Goal: Find specific page/section: Find specific page/section

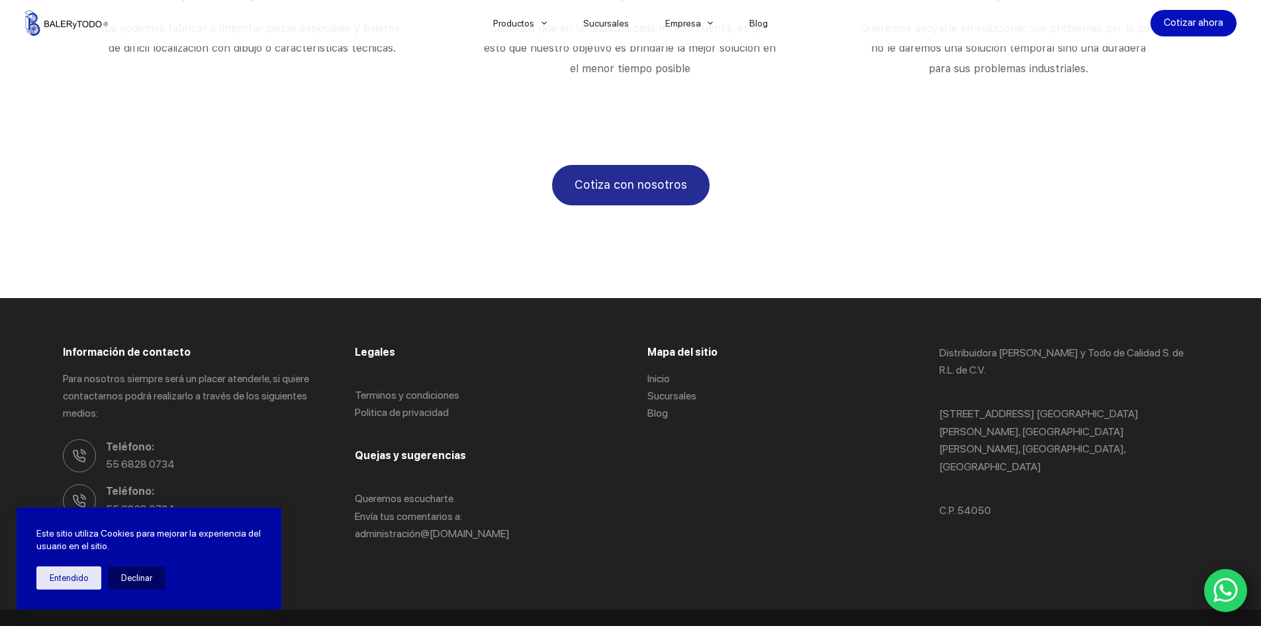
scroll to position [2305, 0]
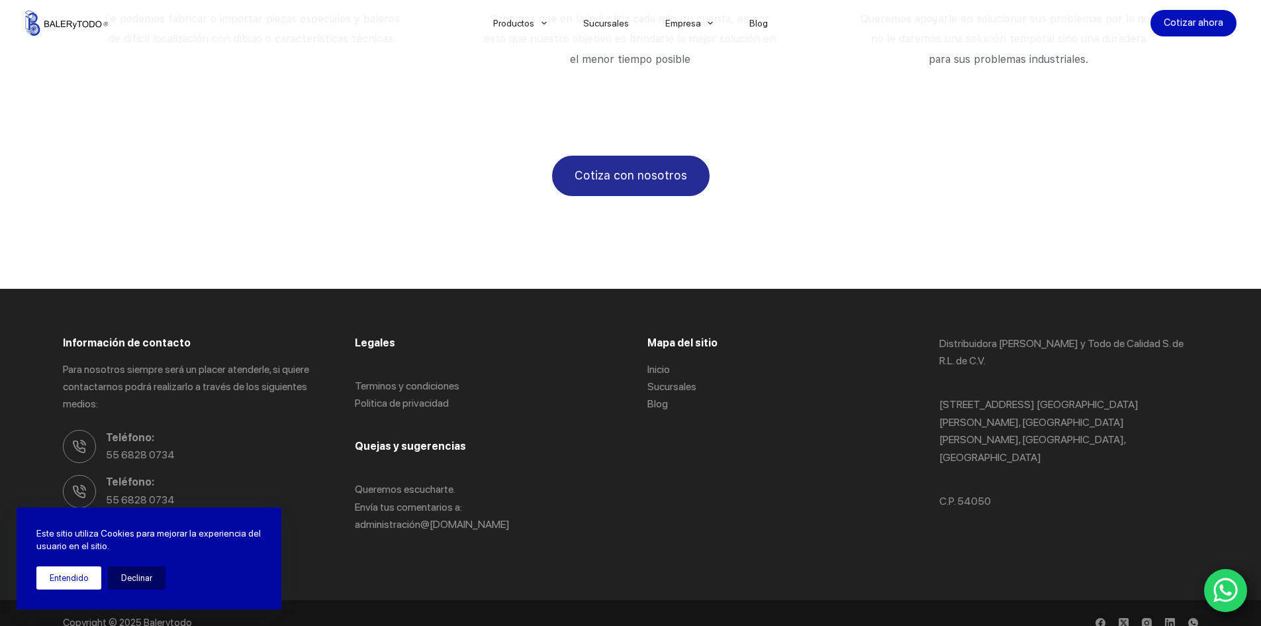
click at [77, 579] on button "Entendido" at bounding box center [68, 577] width 65 height 23
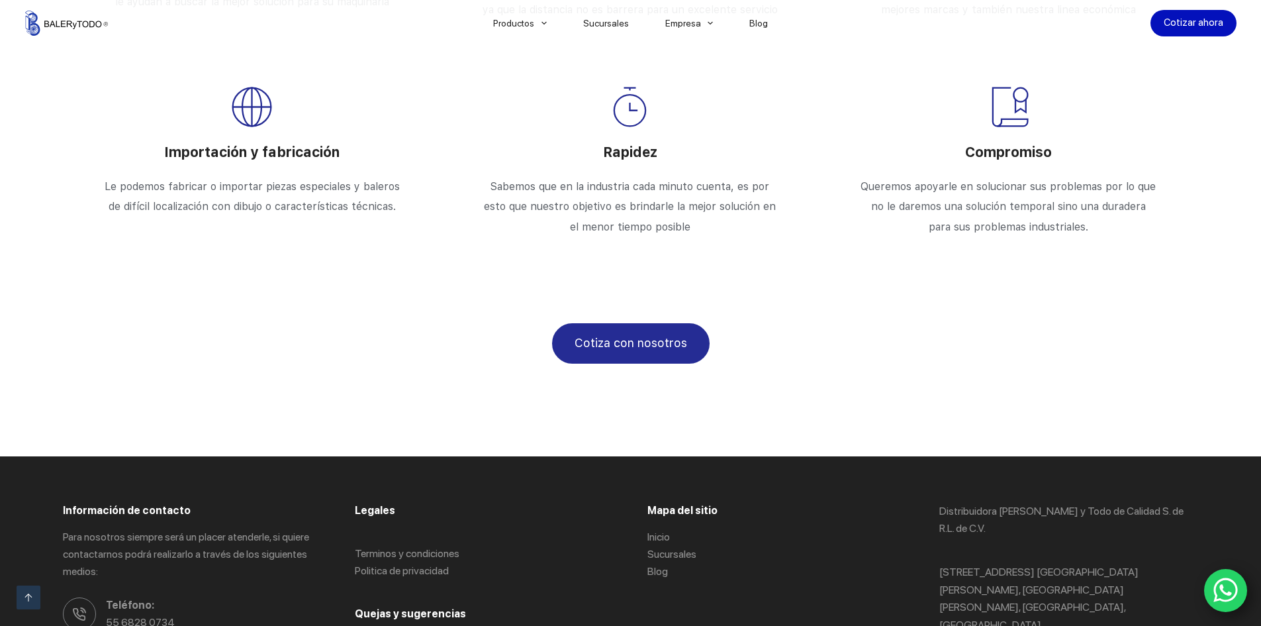
scroll to position [2093, 0]
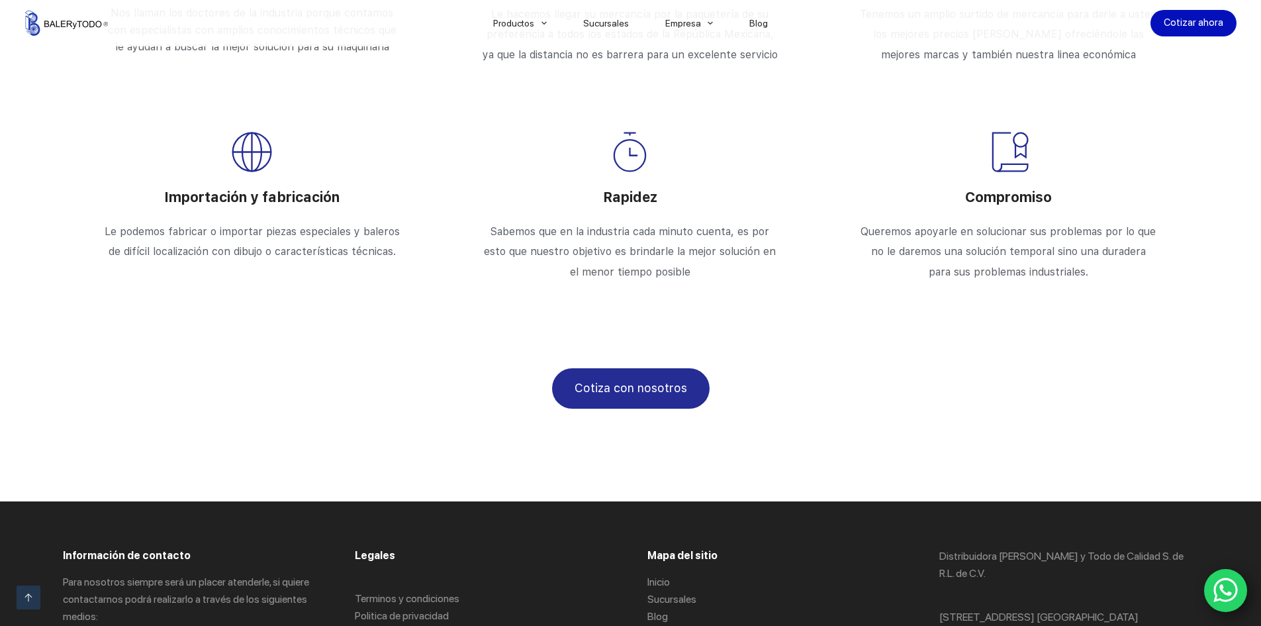
click at [618, 379] on span "Cotiza con nosotros" at bounding box center [631, 388] width 113 height 19
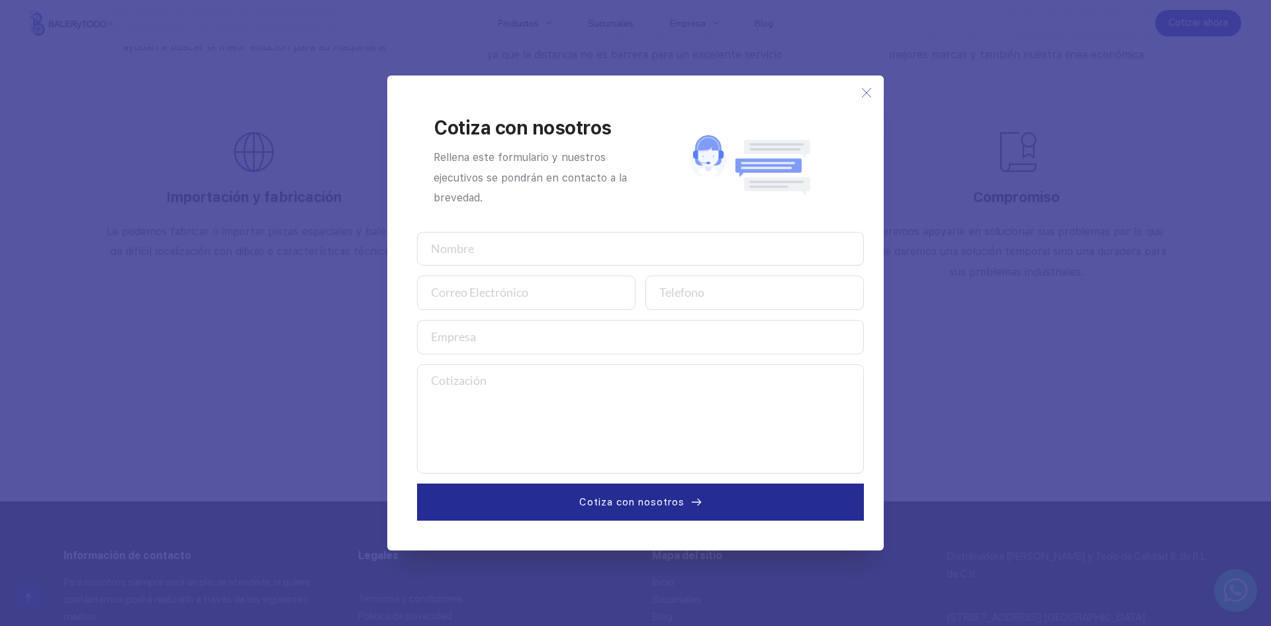
click at [867, 93] on use at bounding box center [866, 93] width 9 height 9
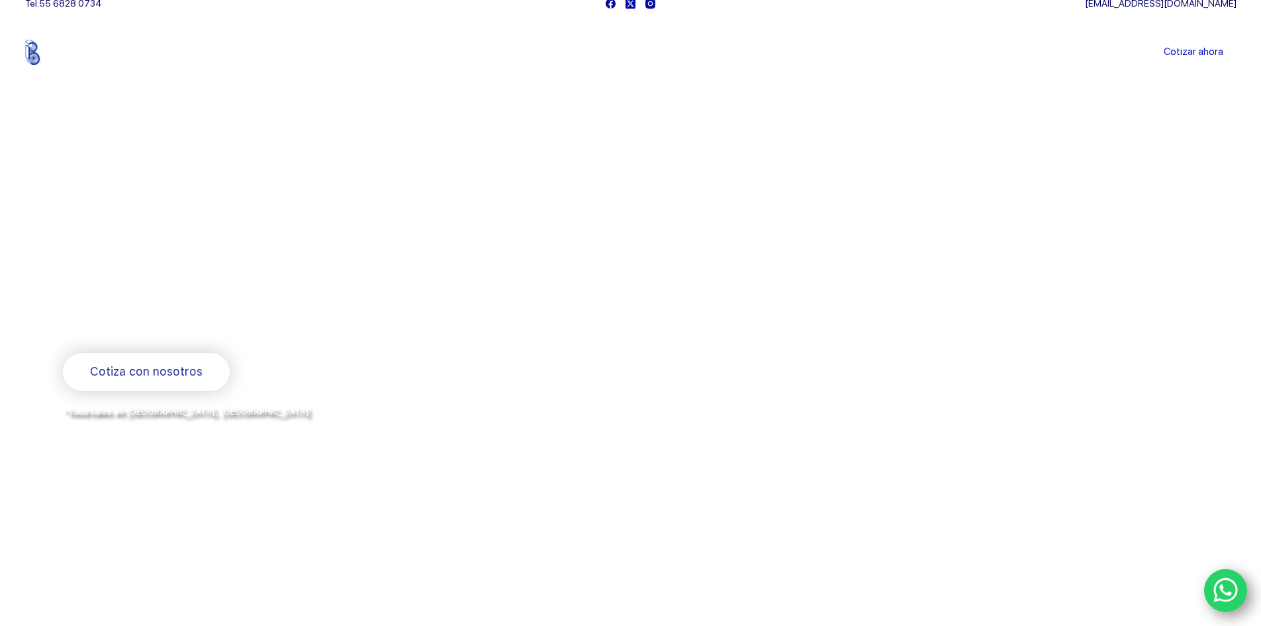
scroll to position [0, 0]
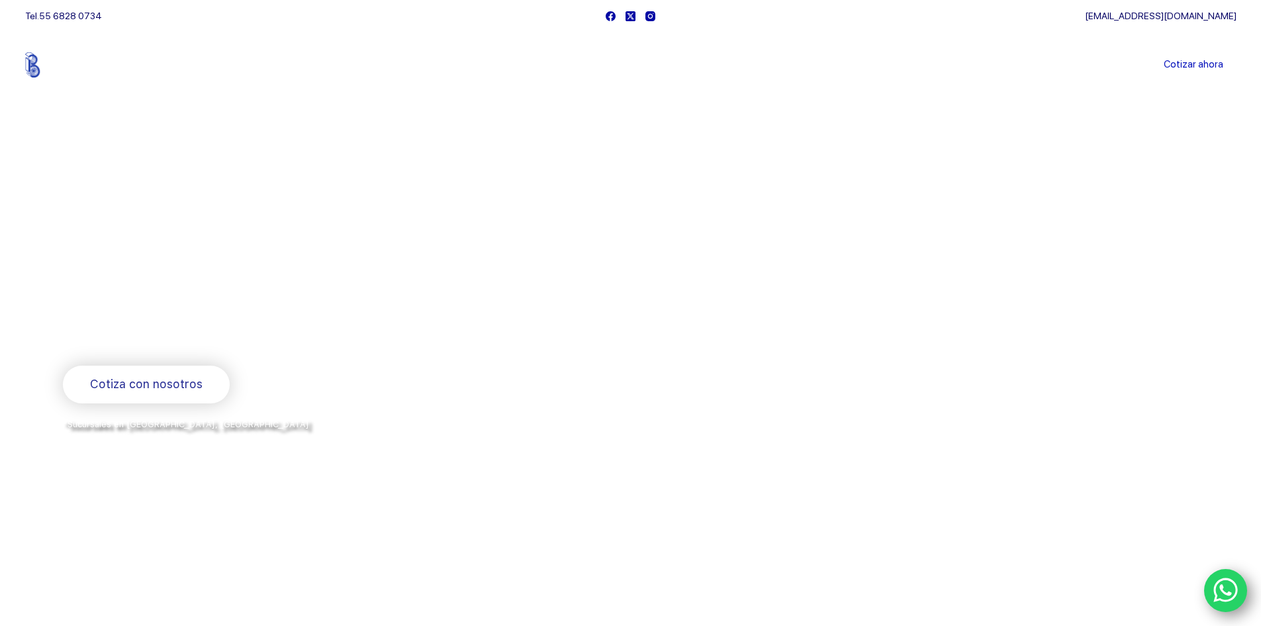
click at [599, 65] on link "Sucursales" at bounding box center [606, 65] width 82 height 0
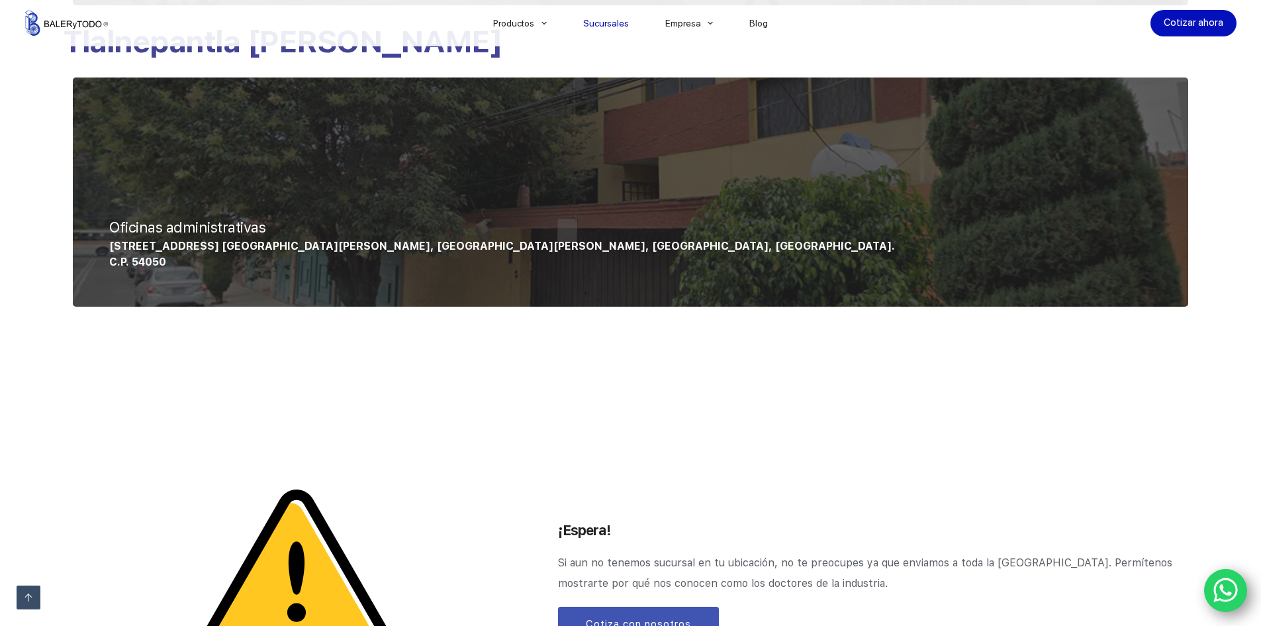
scroll to position [1229, 0]
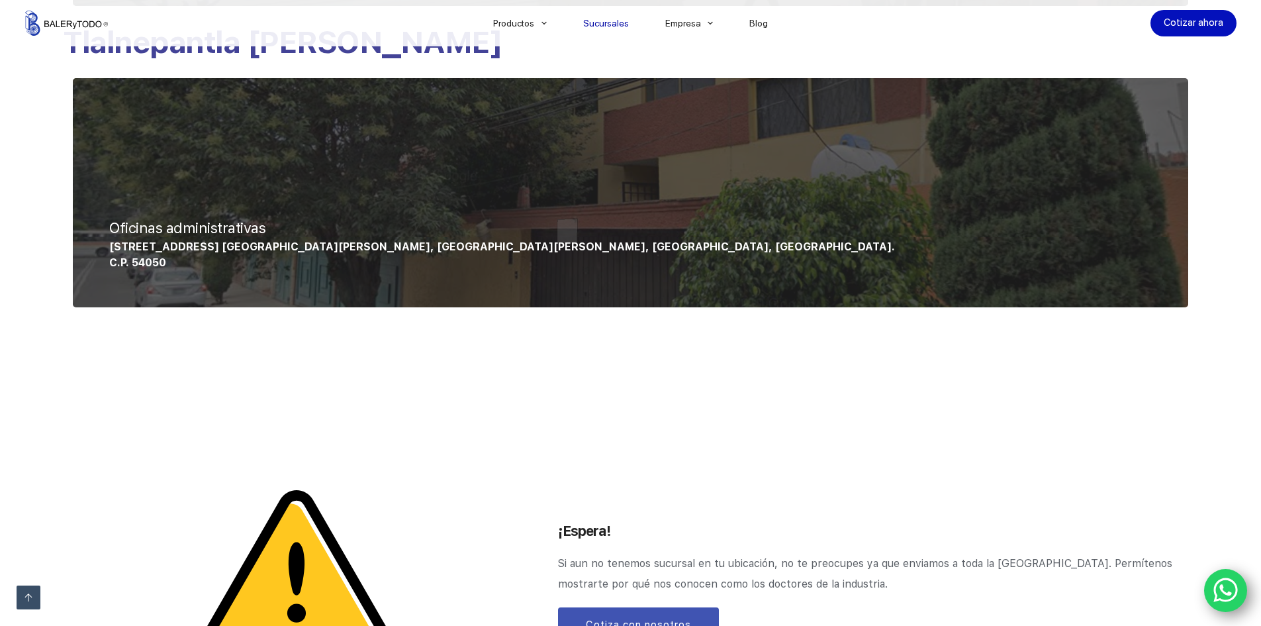
click at [196, 242] on span "Convento de Churubusco 39, Col. Jardines de Santa Monica, Tlalnepantla de Baz, …" at bounding box center [502, 246] width 786 height 13
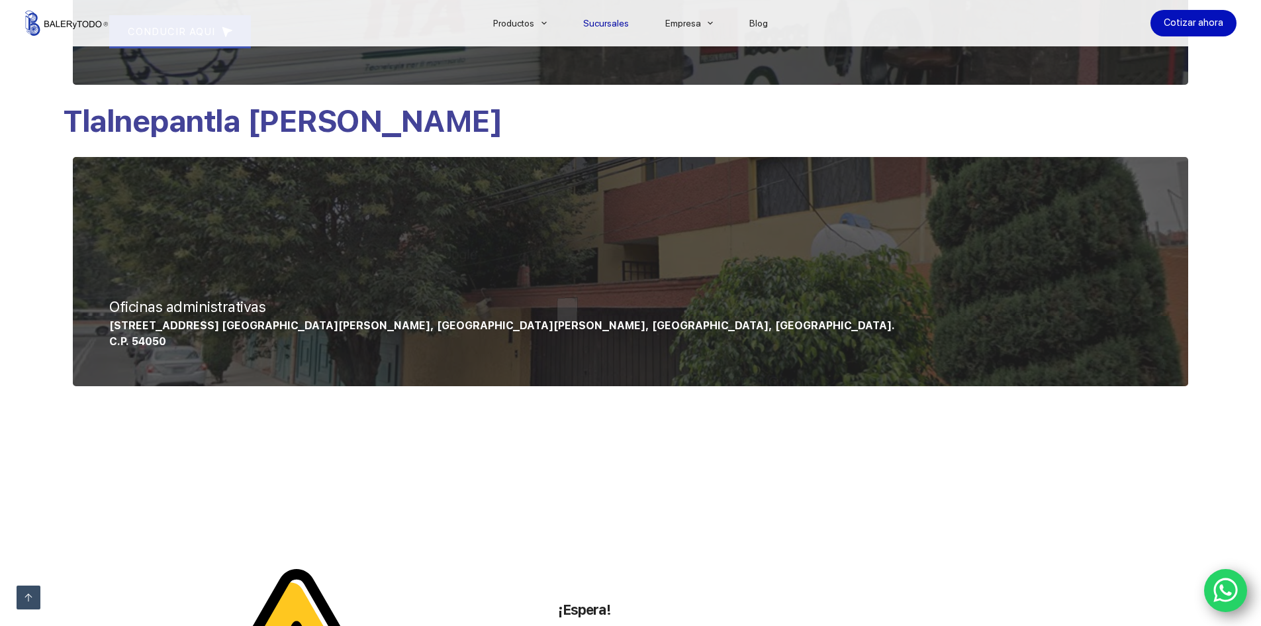
scroll to position [1031, 0]
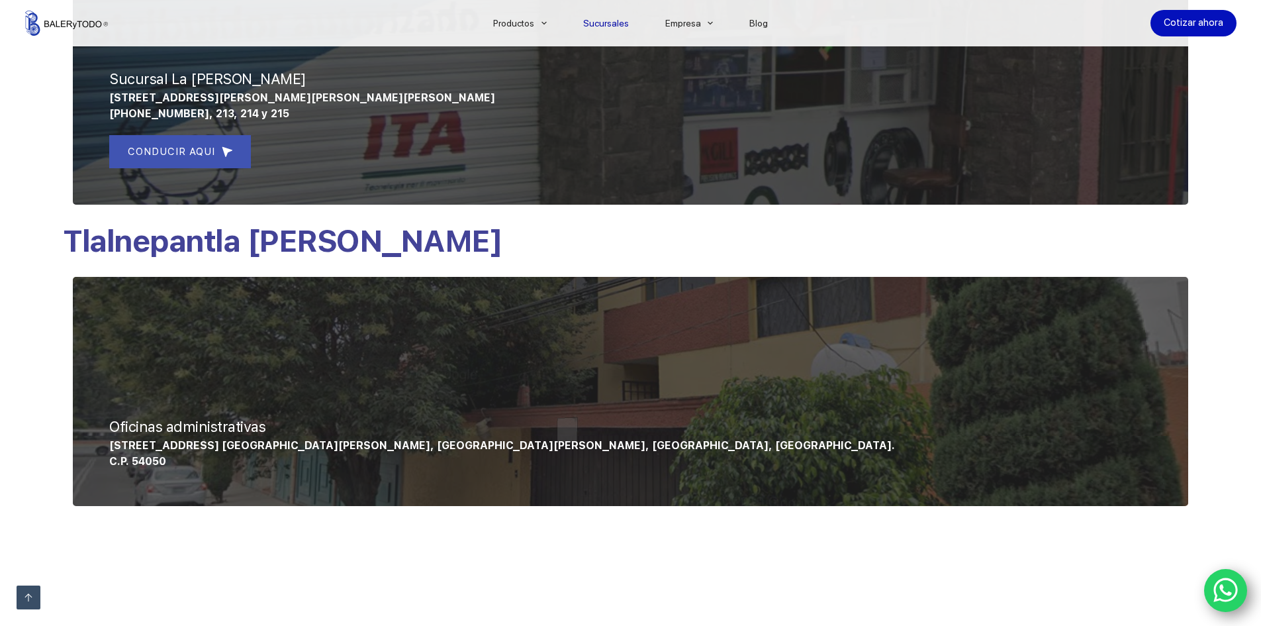
click at [209, 244] on span "Tlalnepantla de baz" at bounding box center [282, 240] width 439 height 36
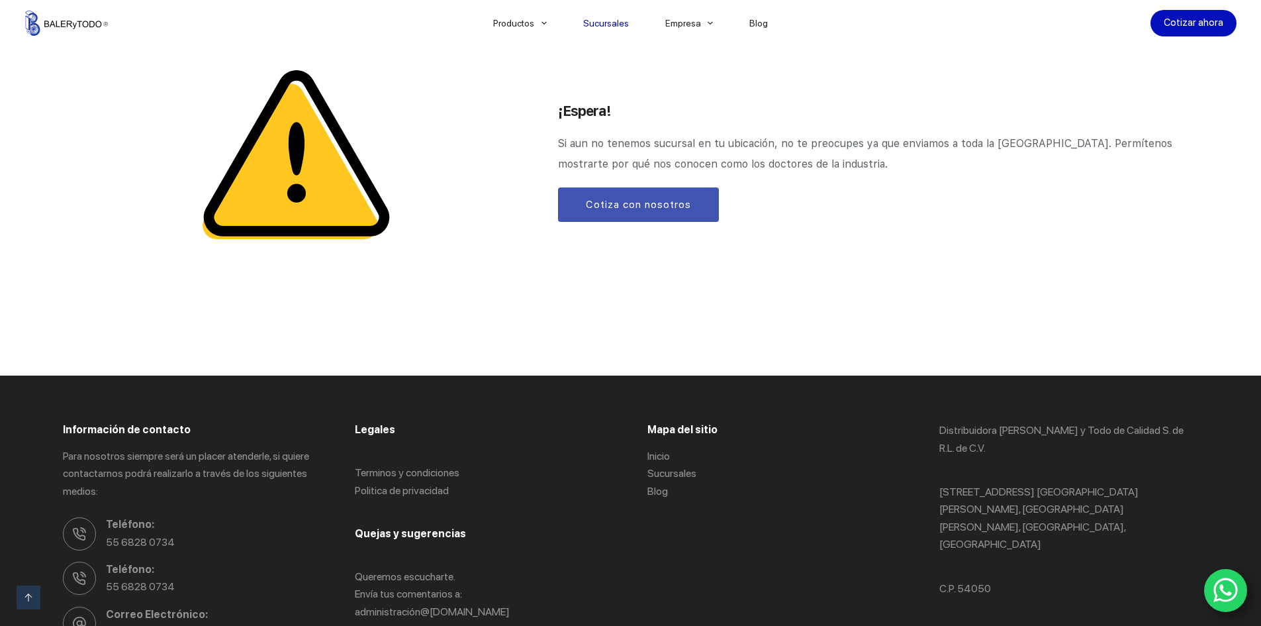
scroll to position [1759, 0]
